Goal: Transaction & Acquisition: Purchase product/service

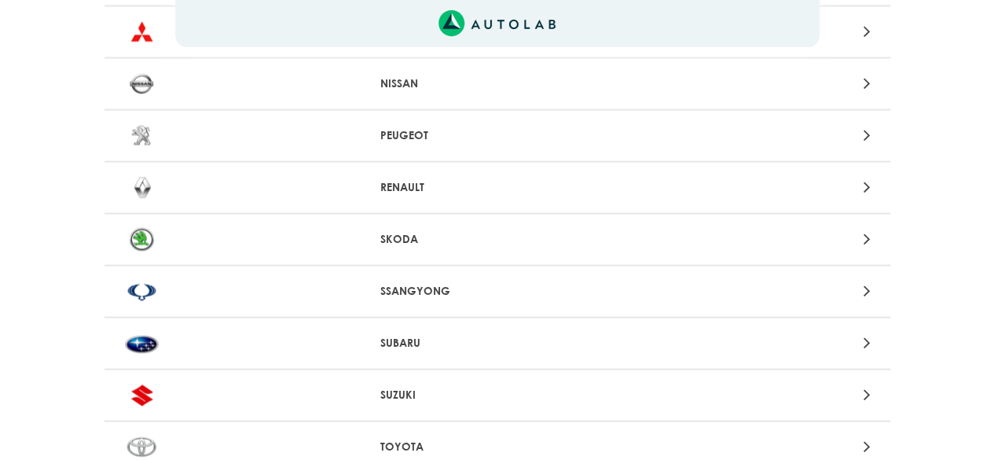
scroll to position [1480, 0]
click at [392, 183] on p "RENAULT" at bounding box center [496, 187] width 233 height 17
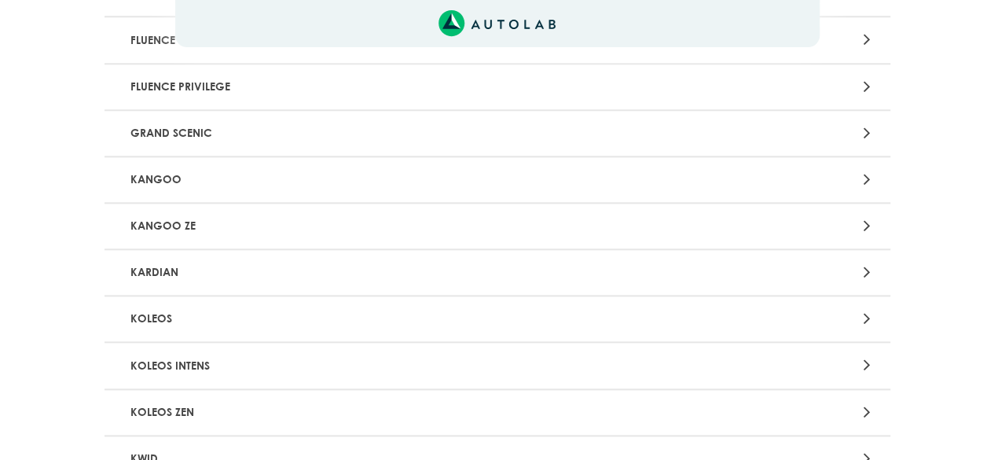
scroll to position [772, 0]
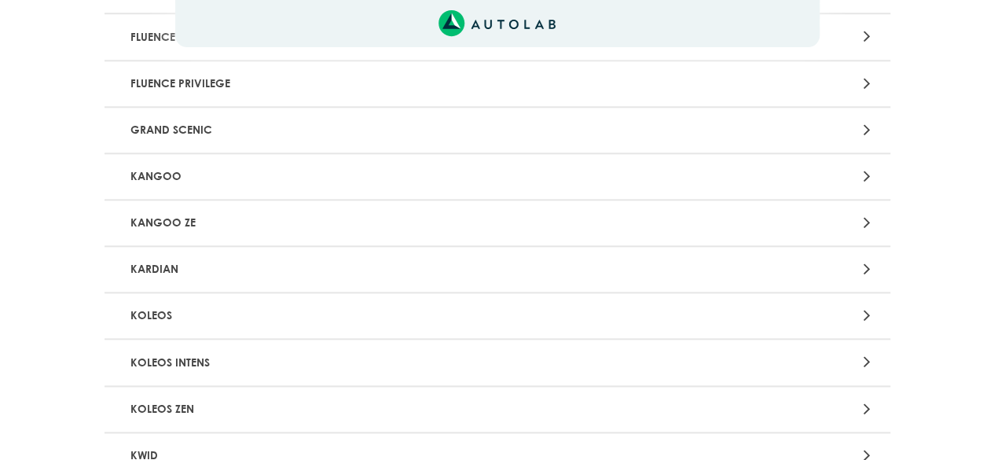
click at [168, 317] on p "KOLEOS" at bounding box center [369, 315] width 490 height 29
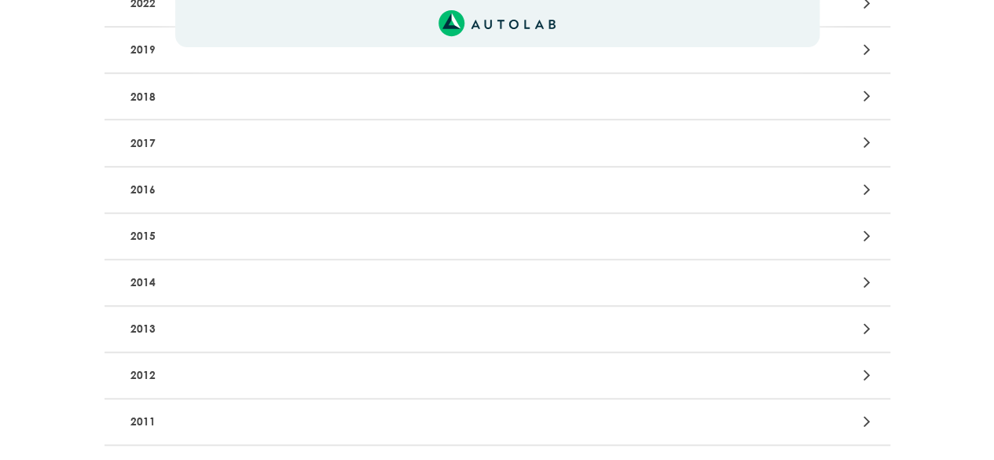
scroll to position [412, 0]
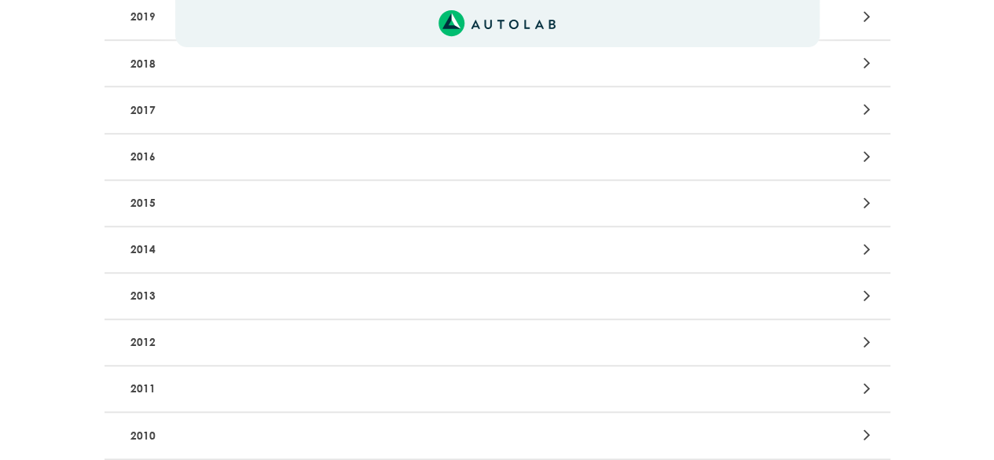
click at [146, 298] on p "2013" at bounding box center [369, 295] width 490 height 29
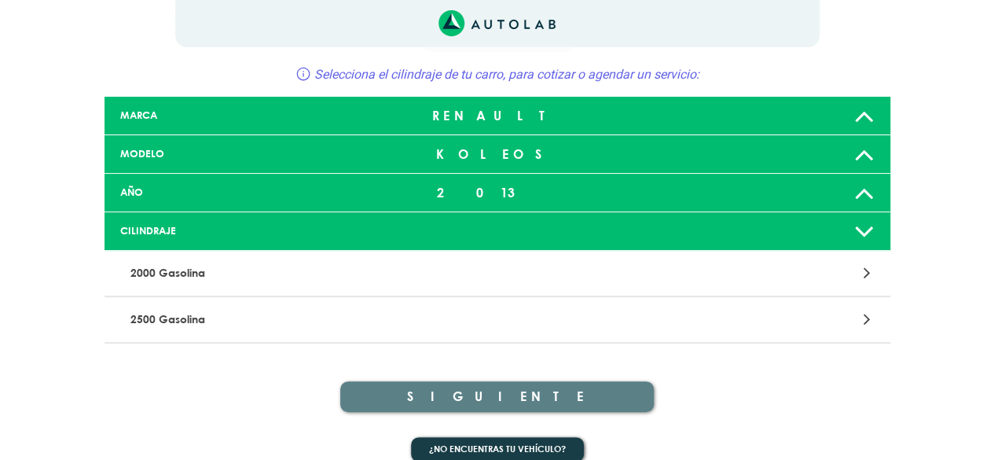
scroll to position [74, 0]
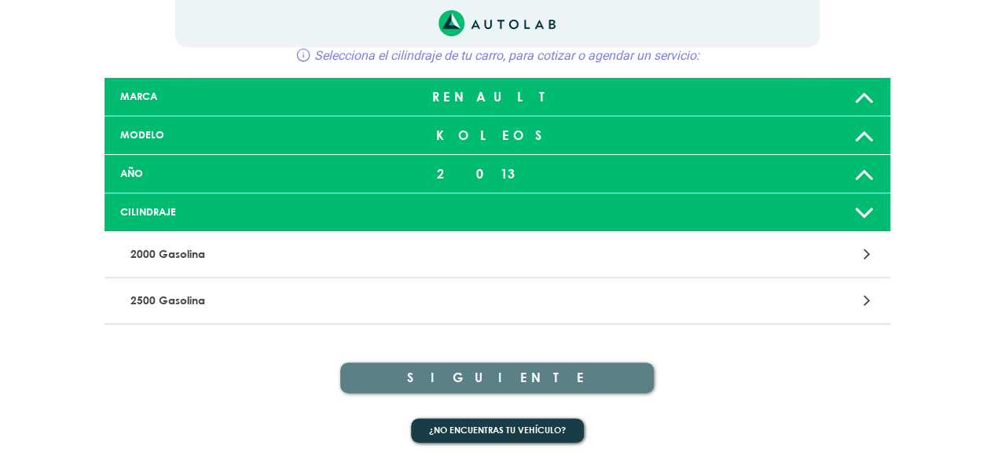
click at [197, 300] on p "2500 Gasolina" at bounding box center [369, 300] width 490 height 29
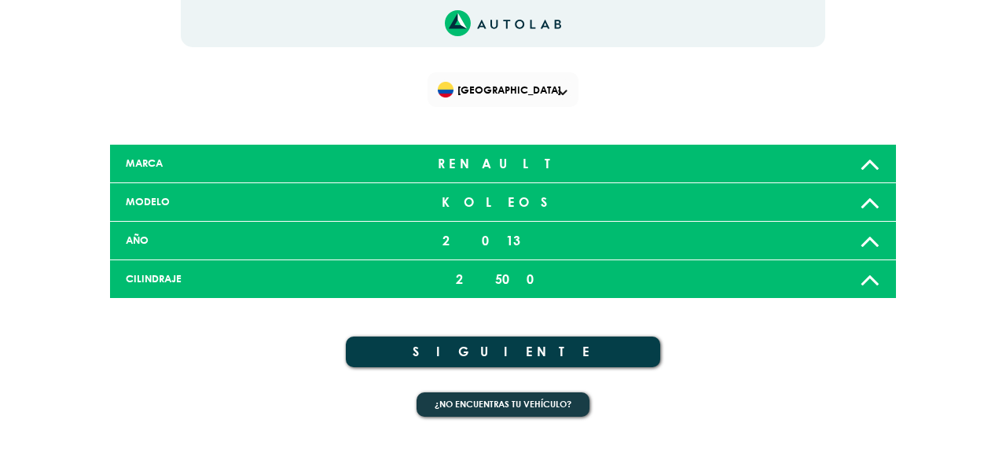
click at [468, 347] on button "SIGUIENTE" at bounding box center [503, 351] width 314 height 31
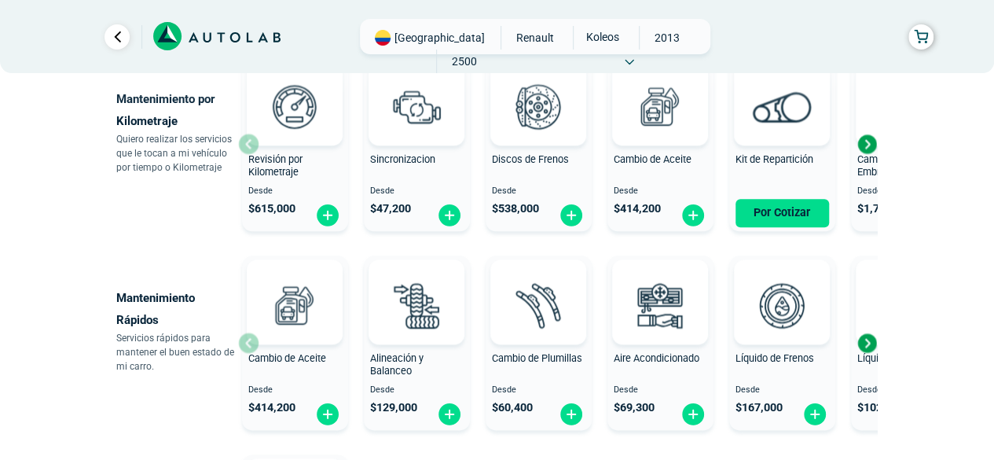
scroll to position [799, 0]
click at [863, 340] on div "Next slide" at bounding box center [867, 344] width 24 height 24
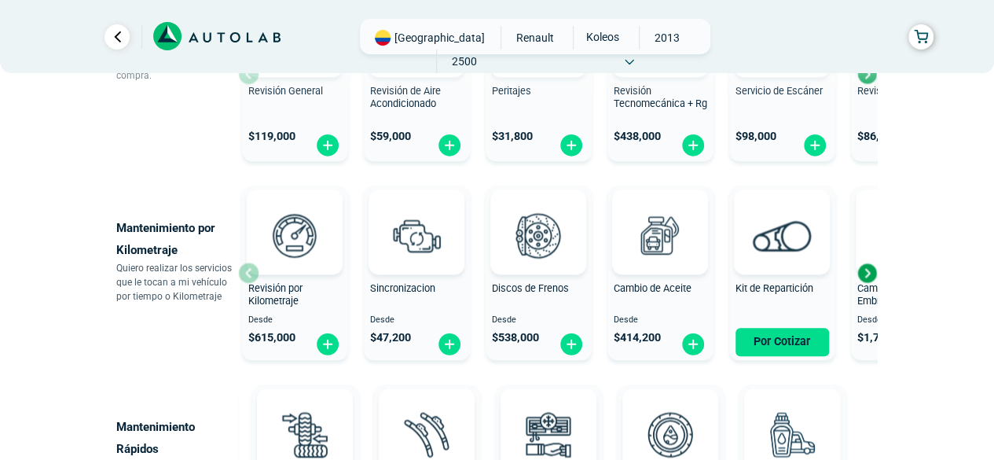
scroll to position [668, 0]
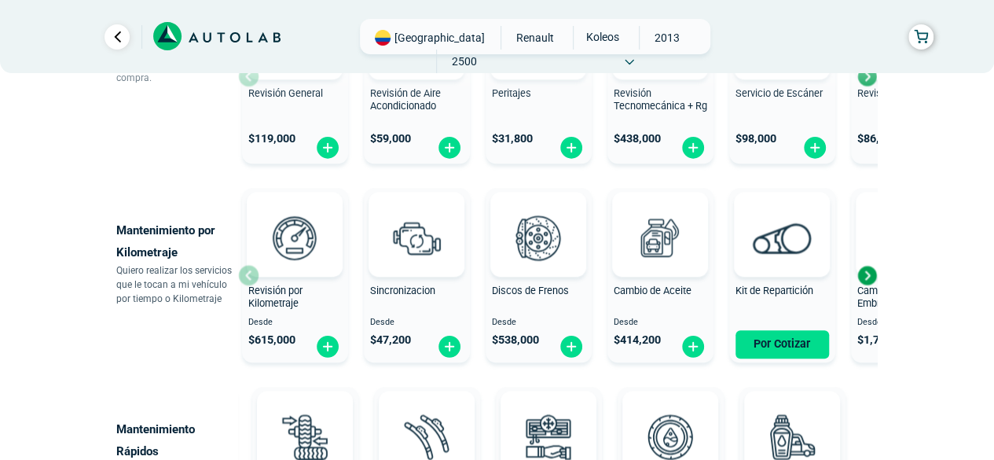
click at [865, 274] on div "Next slide" at bounding box center [867, 275] width 24 height 24
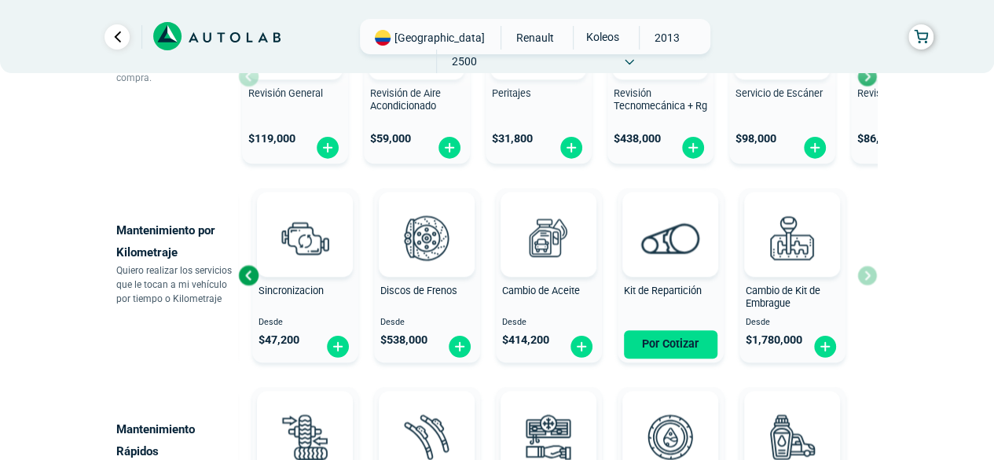
click at [868, 279] on div "Revisión por Kilometraje Desde $ 615,000 Sincronizacion Desde $ 47,200 Discos d…" at bounding box center [557, 275] width 639 height 187
click at [248, 270] on div "Previous slide" at bounding box center [249, 275] width 24 height 24
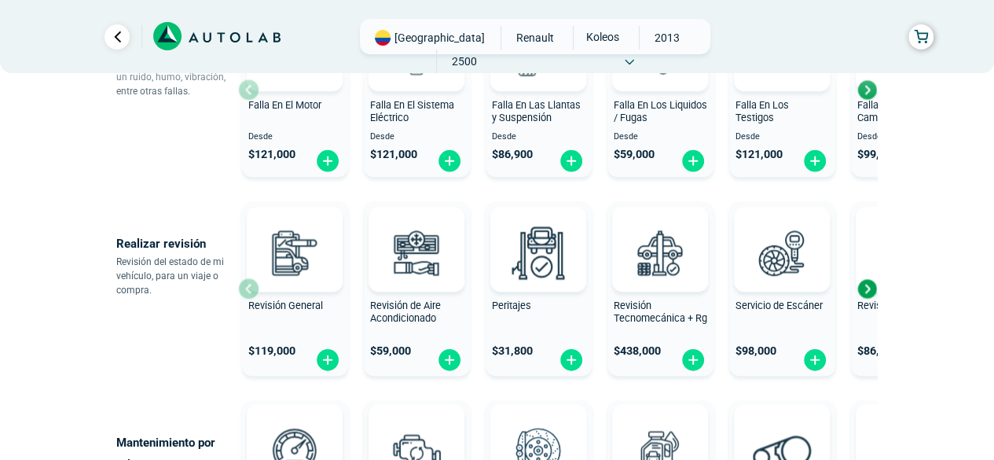
scroll to position [448, 0]
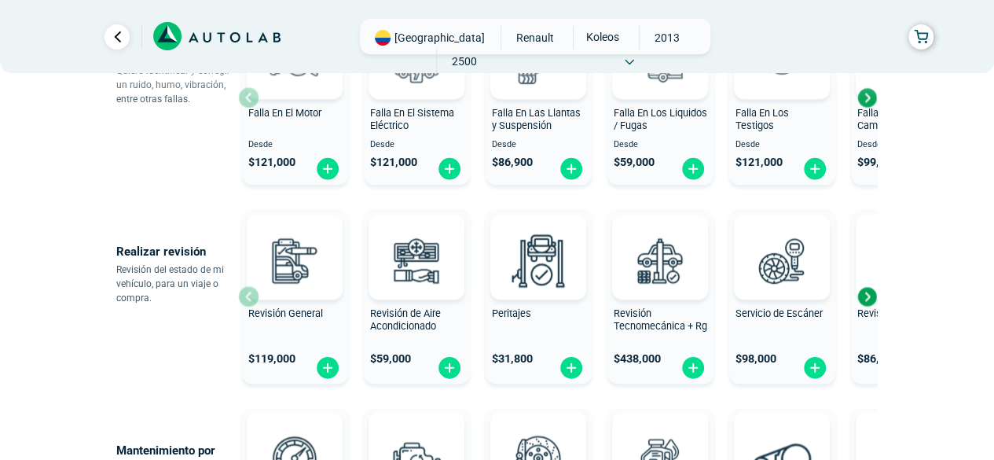
click at [865, 292] on div "Next slide" at bounding box center [867, 297] width 24 height 24
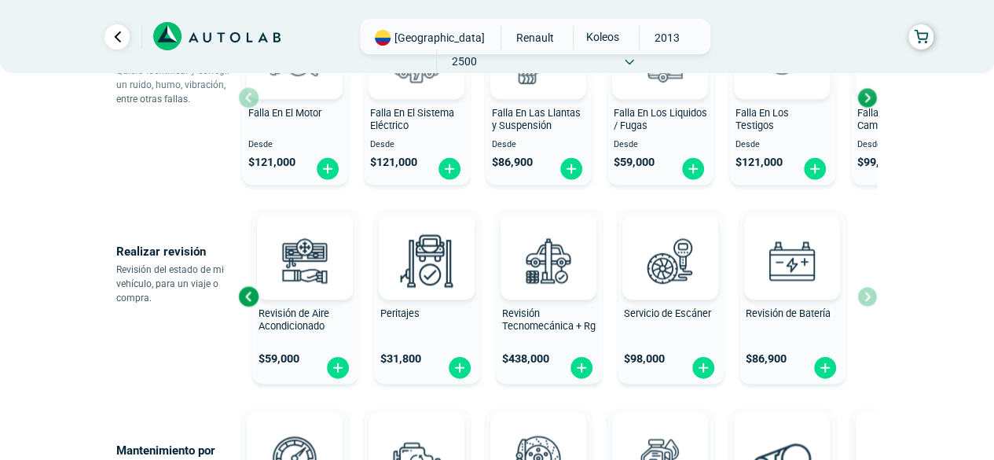
click at [865, 292] on div "Revisión General $ 119,000 Revisión de Aire Acondicionado $ 59,000 Peritajes $ …" at bounding box center [557, 296] width 639 height 187
click at [245, 291] on div "Previous slide" at bounding box center [249, 297] width 24 height 24
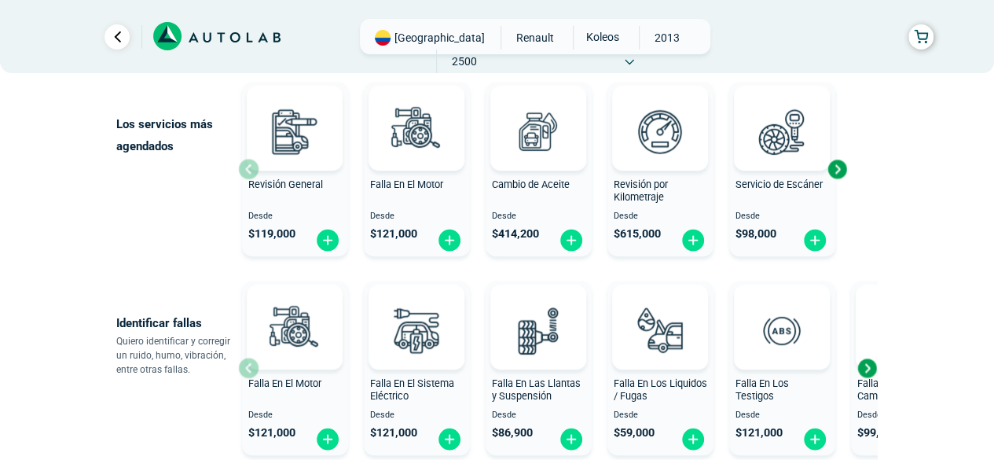
scroll to position [177, 0]
click at [861, 370] on div "Next slide" at bounding box center [867, 369] width 24 height 24
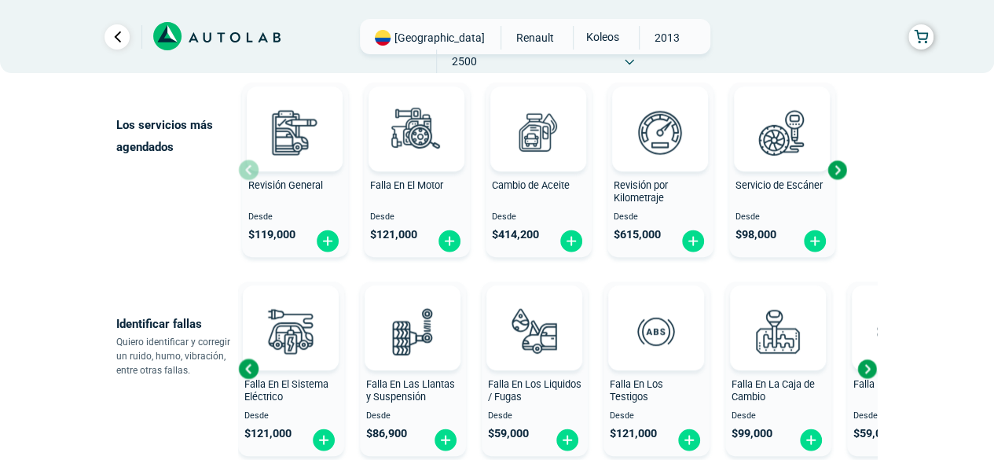
click at [865, 370] on div "Next slide" at bounding box center [867, 369] width 24 height 24
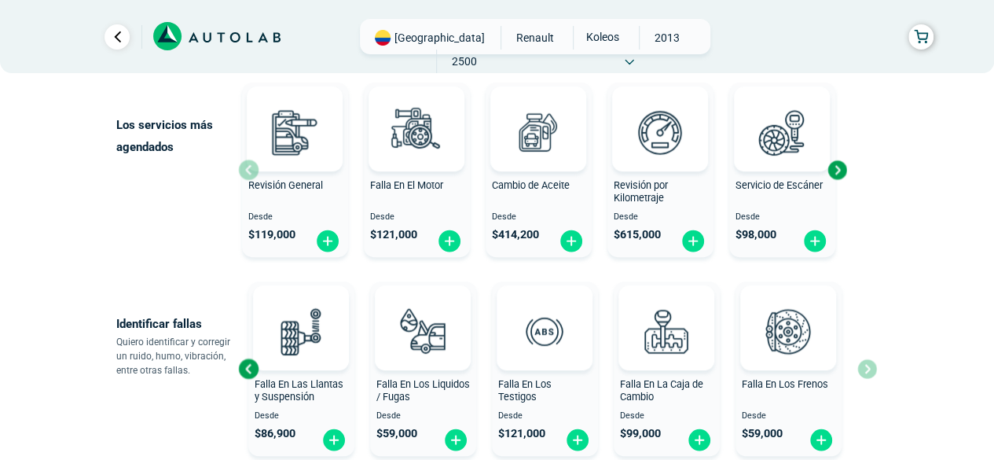
click at [865, 370] on div "Falla En El Motor Desde $ 121,000 Falla En El Sistema Eléctrico Desde $ 121,000…" at bounding box center [557, 368] width 639 height 187
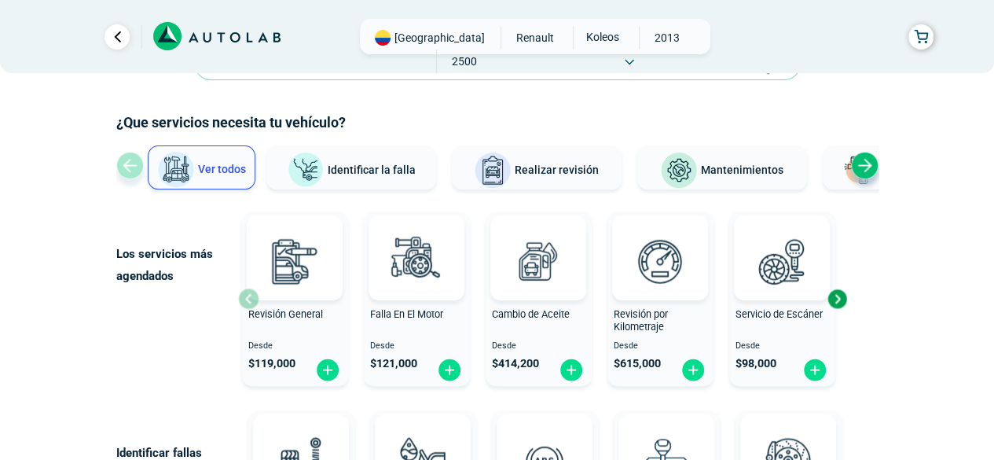
scroll to position [0, 0]
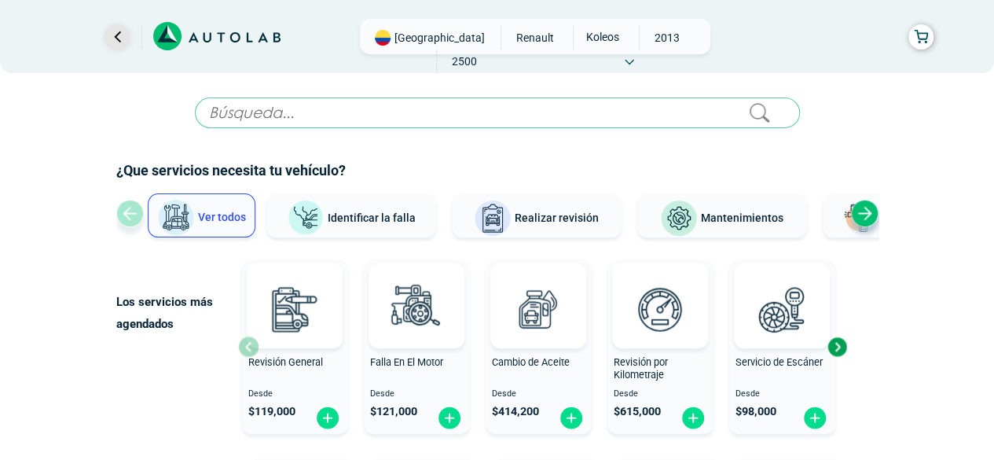
click at [112, 38] on link "Ir al paso anterior" at bounding box center [117, 36] width 25 height 25
click at [113, 39] on link "Ir al paso anterior" at bounding box center [117, 36] width 25 height 25
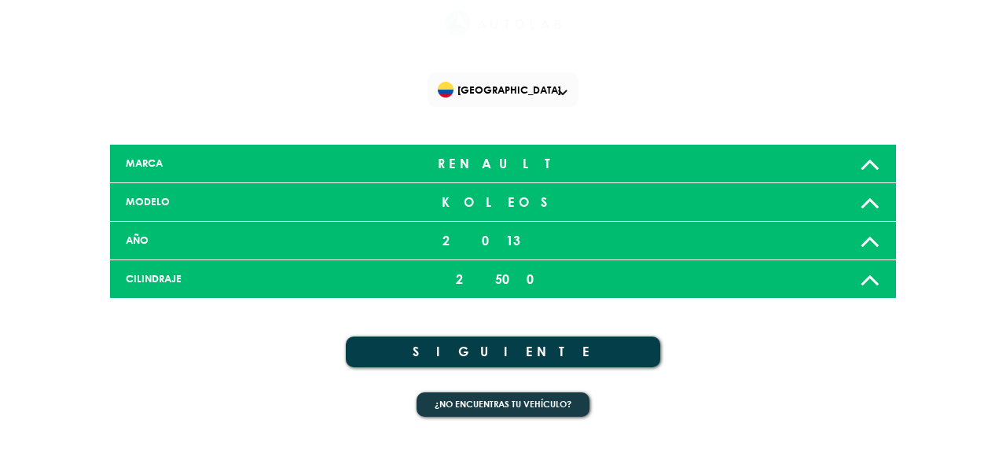
click at [113, 39] on div "[GEOGRAPHIC_DATA] × [PERSON_NAME] seleccionar algo de tu vehiculo" at bounding box center [502, 217] width 943 height 435
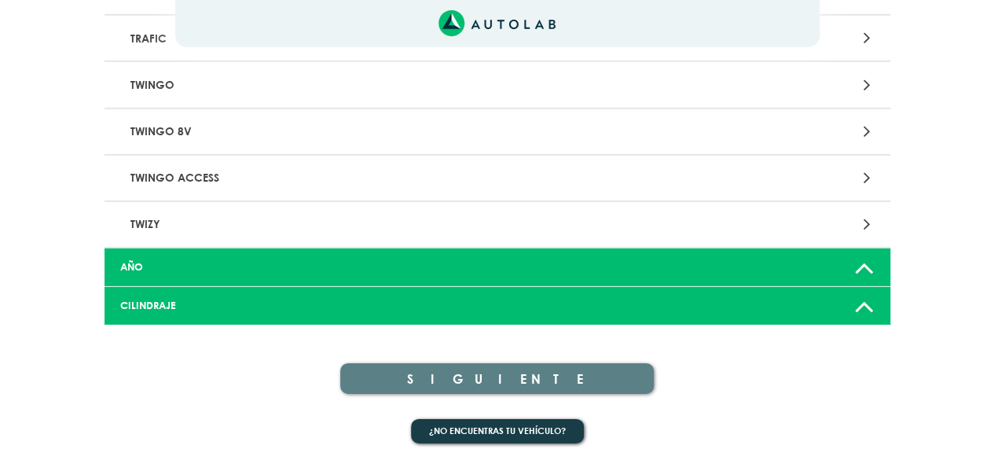
scroll to position [1480, 0]
